Goal: Find specific page/section: Find specific page/section

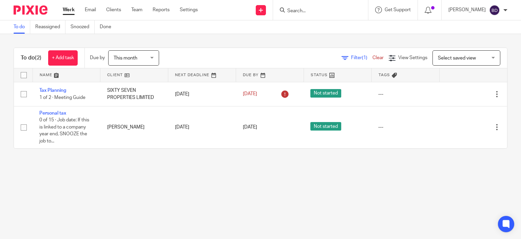
click at [302, 12] on input "Search" at bounding box center [317, 11] width 61 height 6
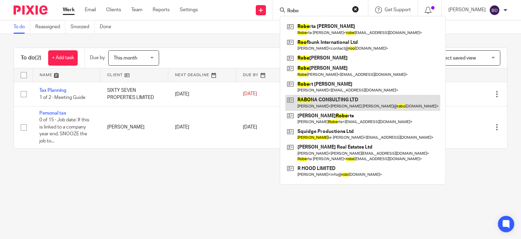
type input "Robo"
click at [318, 100] on link at bounding box center [363, 103] width 155 height 16
click at [318, 99] on link at bounding box center [363, 103] width 155 height 16
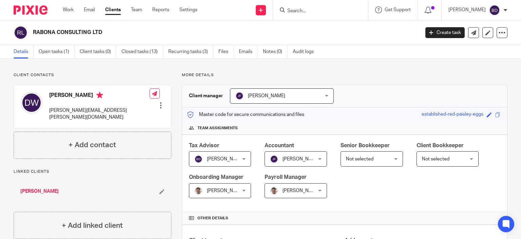
click at [322, 8] on input "Search" at bounding box center [317, 11] width 61 height 6
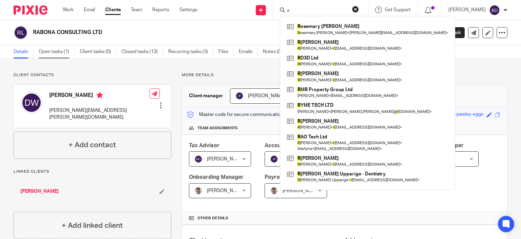
type input "r"
click at [54, 52] on link "Open tasks (1)" at bounding box center [57, 51] width 36 height 13
